Goal: Task Accomplishment & Management: Manage account settings

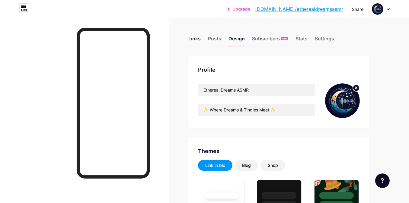
click at [189, 37] on div "Links" at bounding box center [194, 40] width 12 height 11
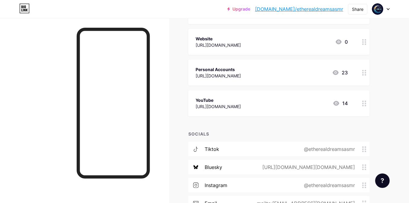
scroll to position [151, 0]
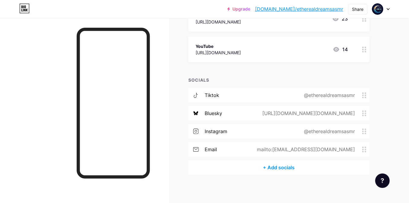
click at [220, 91] on div "tiktok @etherealdreamsasmr" at bounding box center [278, 95] width 181 height 14
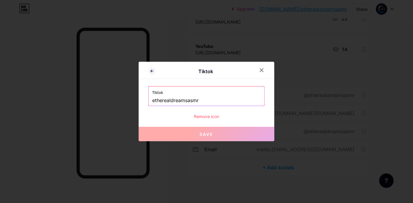
click at [213, 137] on button "Save" at bounding box center [207, 134] width 136 height 14
click at [208, 102] on input "etherealdreamsasmr" at bounding box center [206, 101] width 109 height 10
click at [216, 133] on button "Save" at bounding box center [207, 134] width 136 height 14
click at [260, 68] on icon at bounding box center [261, 70] width 5 height 5
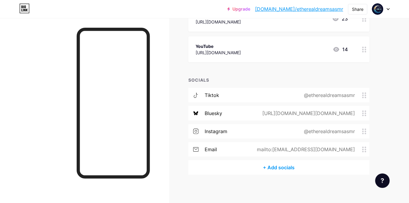
click at [221, 93] on div "tiktok @etherealdreamsasmr" at bounding box center [278, 95] width 181 height 14
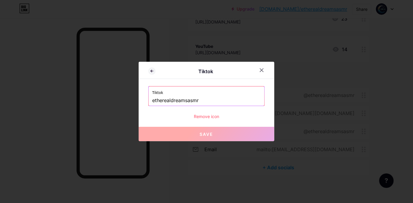
click at [203, 98] on input "etherealdreamsasmr" at bounding box center [206, 101] width 109 height 10
click at [202, 99] on input "etherealdreamsasmr" at bounding box center [206, 101] width 109 height 10
click at [202, 100] on input "etherealdreamsasmr" at bounding box center [206, 101] width 109 height 10
type input "="
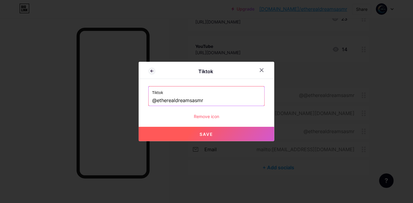
click at [201, 131] on button "Save" at bounding box center [207, 134] width 136 height 14
type input "[URL][DOMAIN_NAME]"
